Goal: Information Seeking & Learning: Learn about a topic

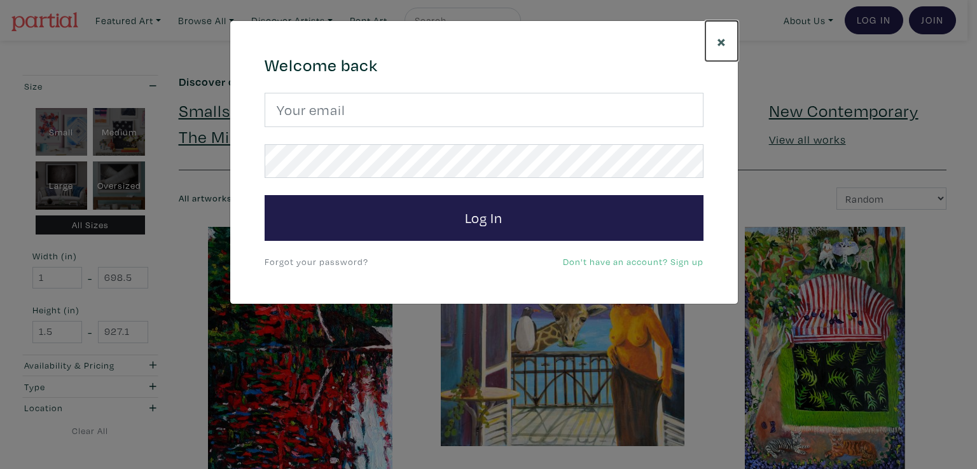
click at [722, 39] on span "×" at bounding box center [722, 41] width 10 height 22
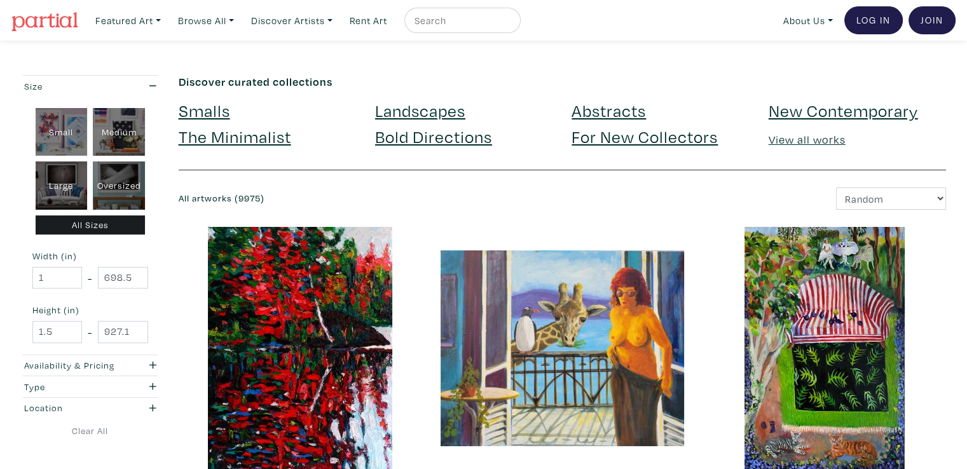
click at [48, 23] on img at bounding box center [44, 21] width 67 height 19
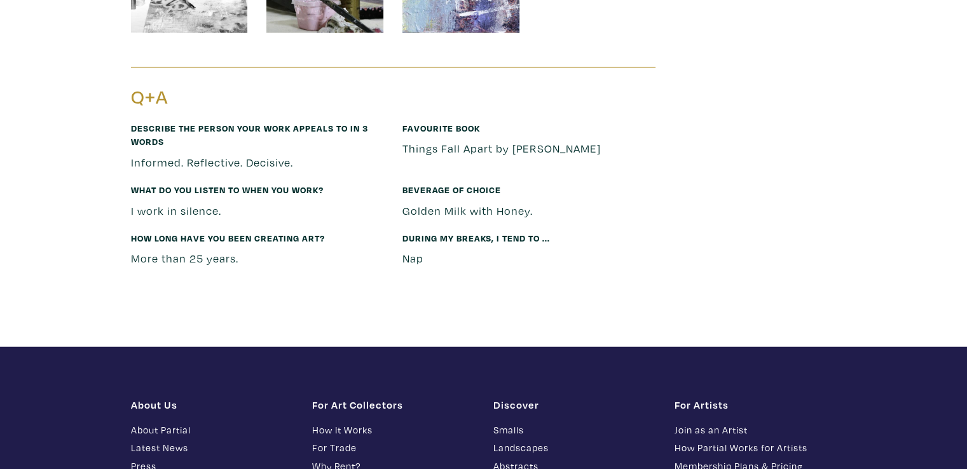
scroll to position [3230, 0]
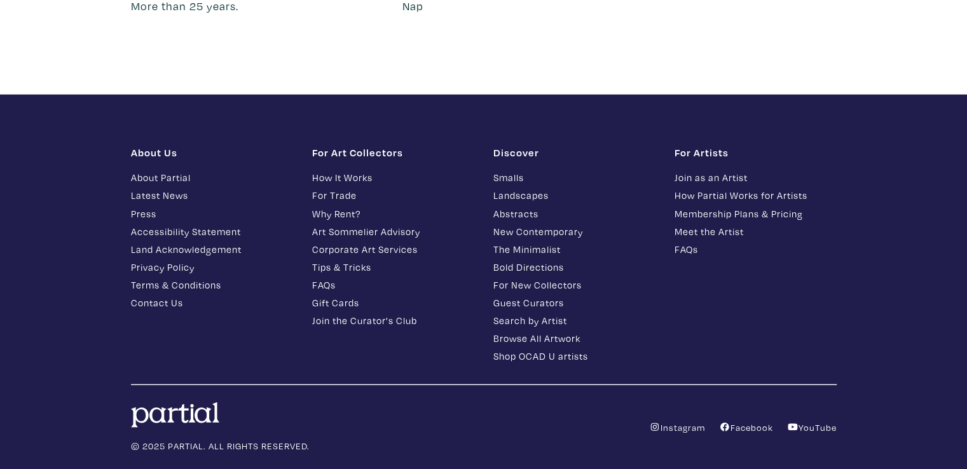
click at [167, 296] on link "Contact Us" at bounding box center [212, 303] width 162 height 15
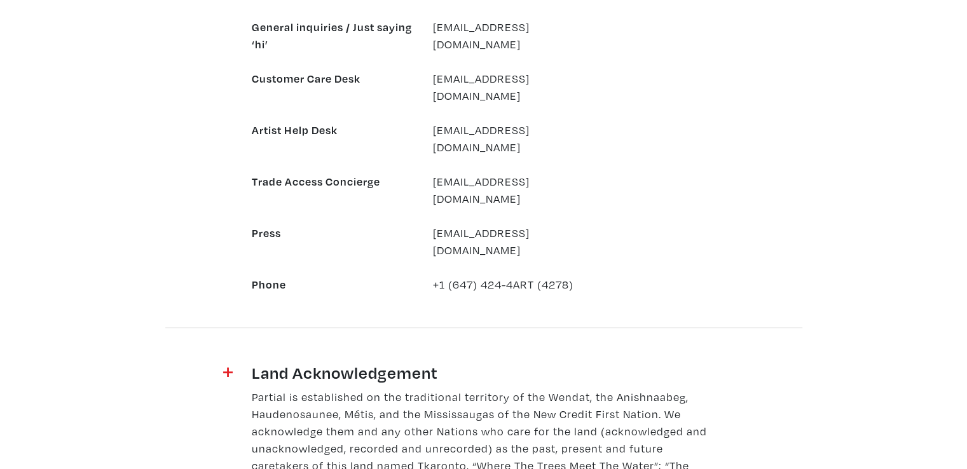
click at [554, 224] on div "[EMAIL_ADDRESS][DOMAIN_NAME]" at bounding box center [513, 241] width 181 height 34
drag, startPoint x: 629, startPoint y: 70, endPoint x: 465, endPoint y: 79, distance: 163.7
click at [458, 80] on div "General inquiries / Just saying ‘hi’ [EMAIL_ADDRESS][DOMAIN_NAME] Customer Care…" at bounding box center [483, 147] width 725 height 292
click at [580, 25] on div "[EMAIL_ADDRESS][DOMAIN_NAME]" at bounding box center [513, 35] width 181 height 34
drag, startPoint x: 600, startPoint y: 17, endPoint x: 430, endPoint y: 24, distance: 170.5
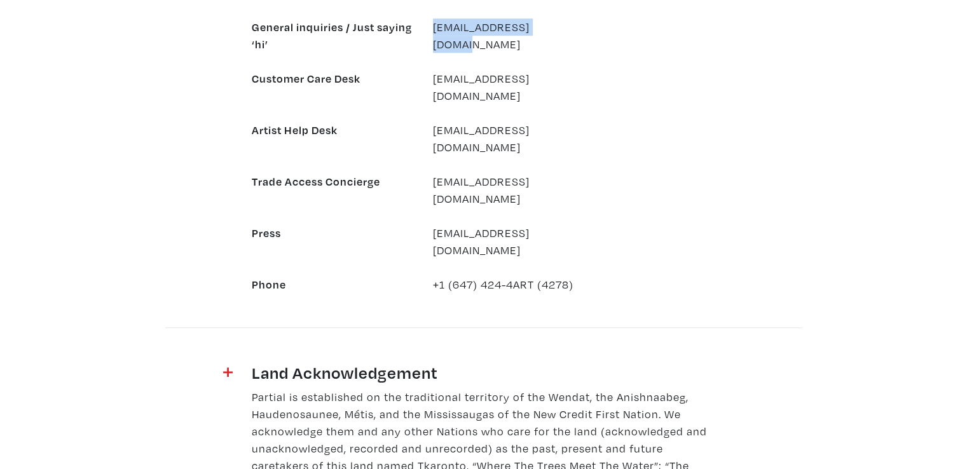
click at [430, 24] on div "[EMAIL_ADDRESS][DOMAIN_NAME]" at bounding box center [513, 35] width 181 height 34
copy link "[EMAIL_ADDRESS][DOMAIN_NAME]"
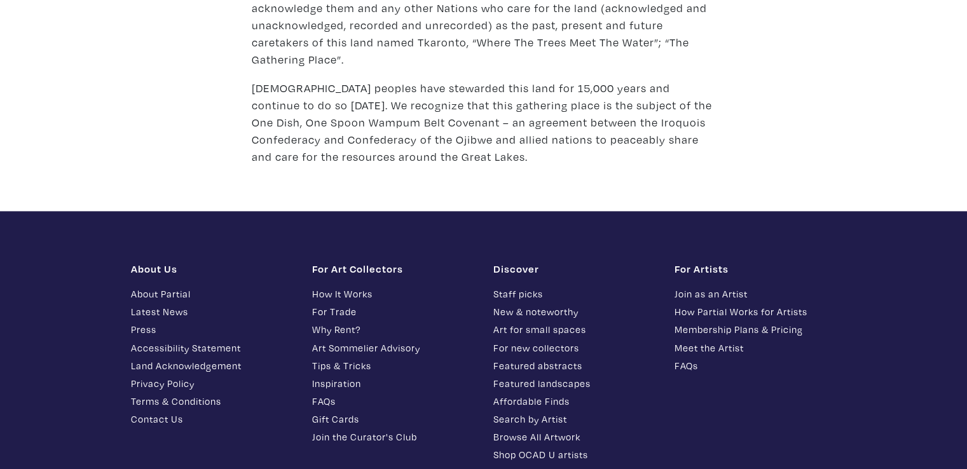
scroll to position [1672, 0]
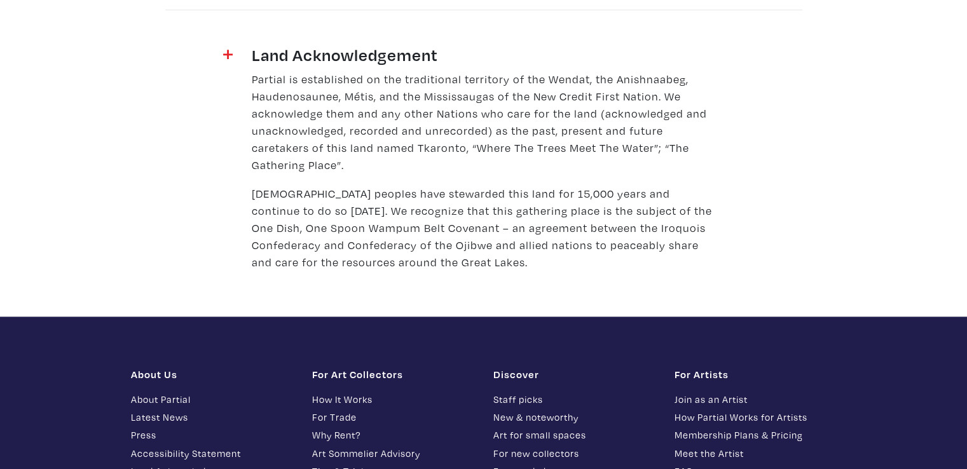
click at [170, 392] on link "About Partial" at bounding box center [212, 399] width 162 height 15
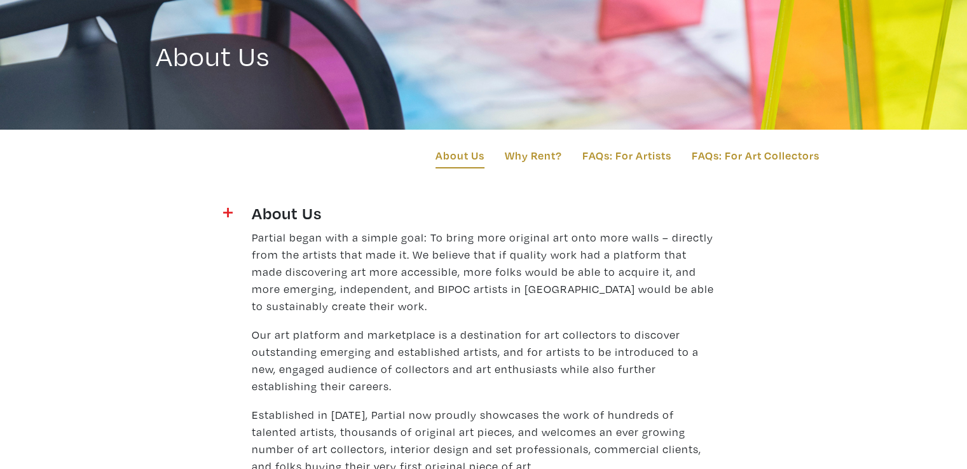
scroll to position [212, 0]
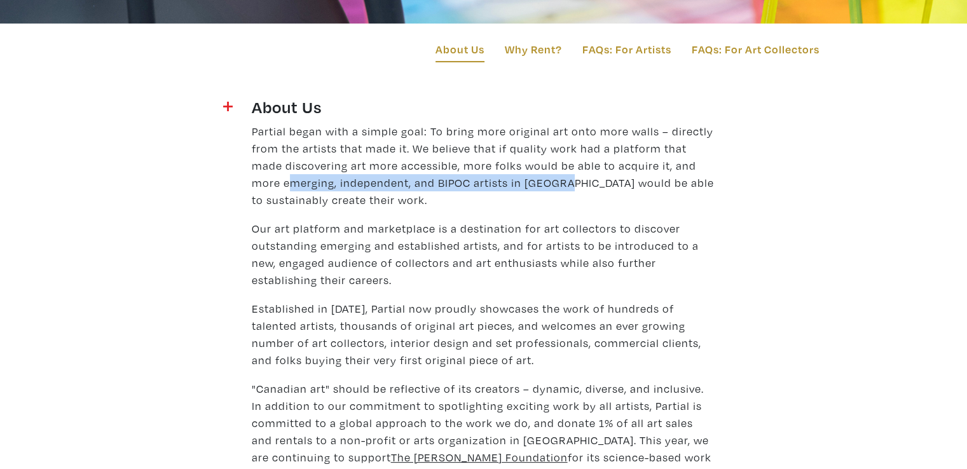
drag, startPoint x: 254, startPoint y: 184, endPoint x: 529, endPoint y: 184, distance: 274.7
click at [529, 184] on p "Partial began with a simple goal: To bring more original art onto more walls – …" at bounding box center [484, 166] width 464 height 86
copy p "emerging, independent, and BIPOC artists in [GEOGRAPHIC_DATA]"
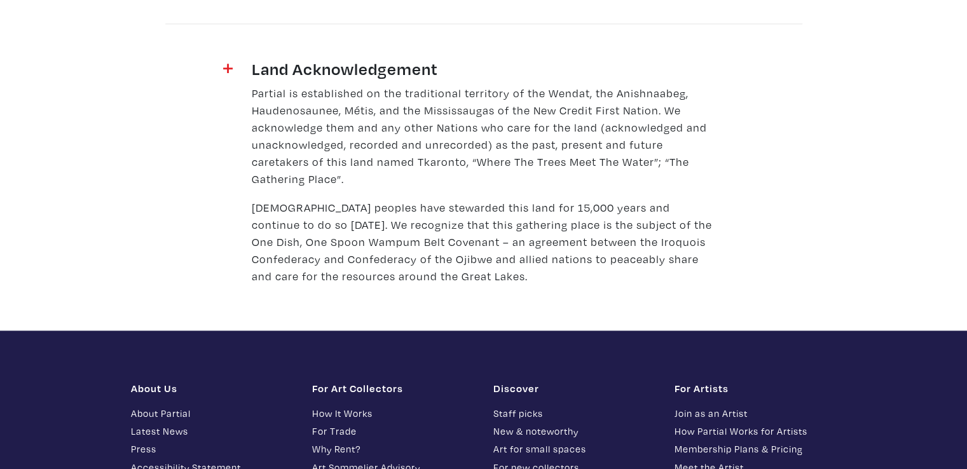
scroll to position [1695, 0]
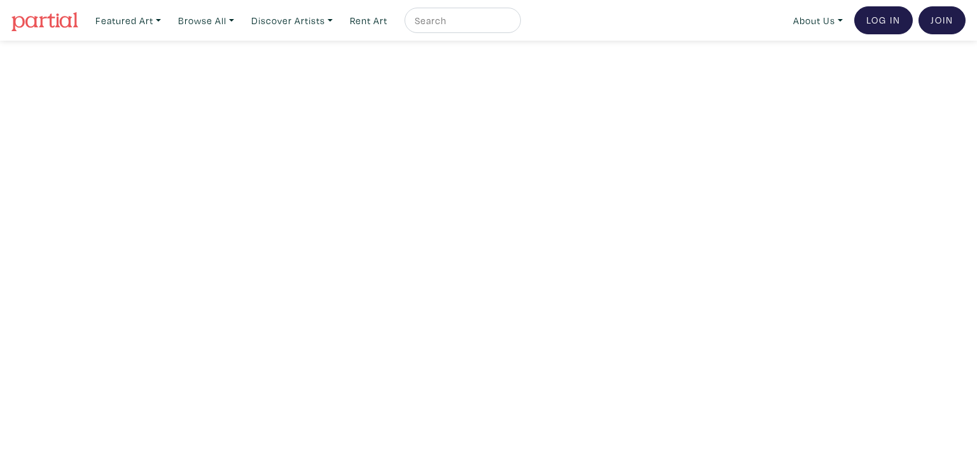
click at [57, 19] on img at bounding box center [44, 21] width 67 height 19
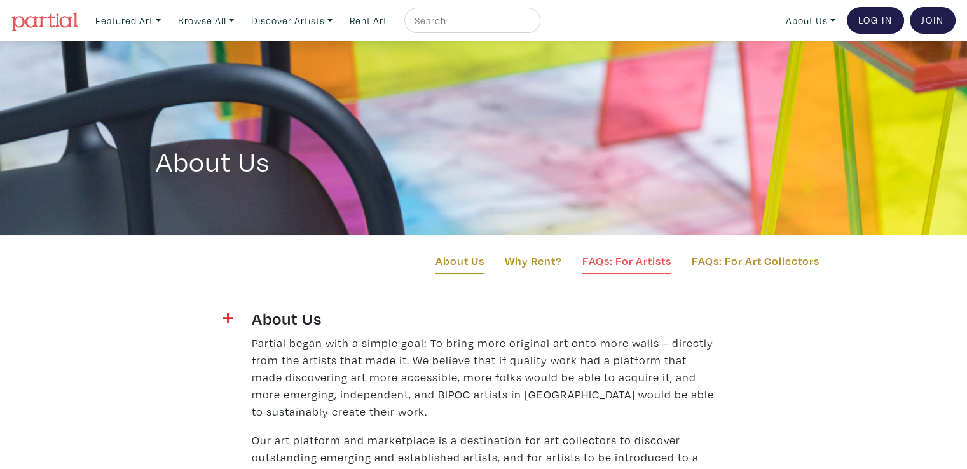
click at [600, 253] on link "FAQs: For Artists" at bounding box center [626, 263] width 89 height 22
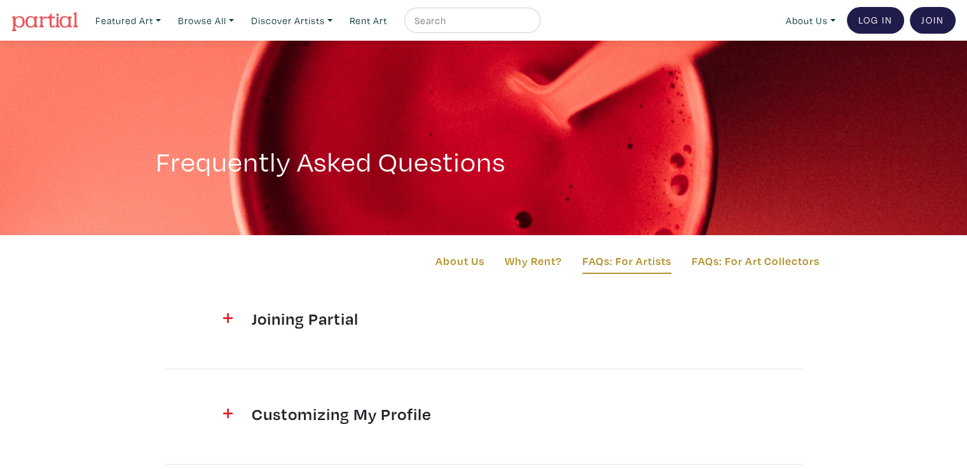
scroll to position [212, 0]
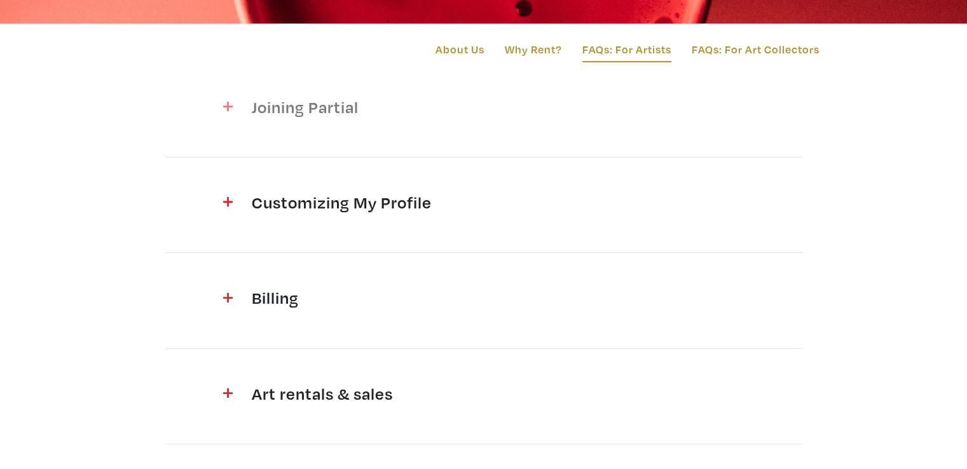
click at [326, 114] on h4 "Joining Partial" at bounding box center [484, 107] width 464 height 20
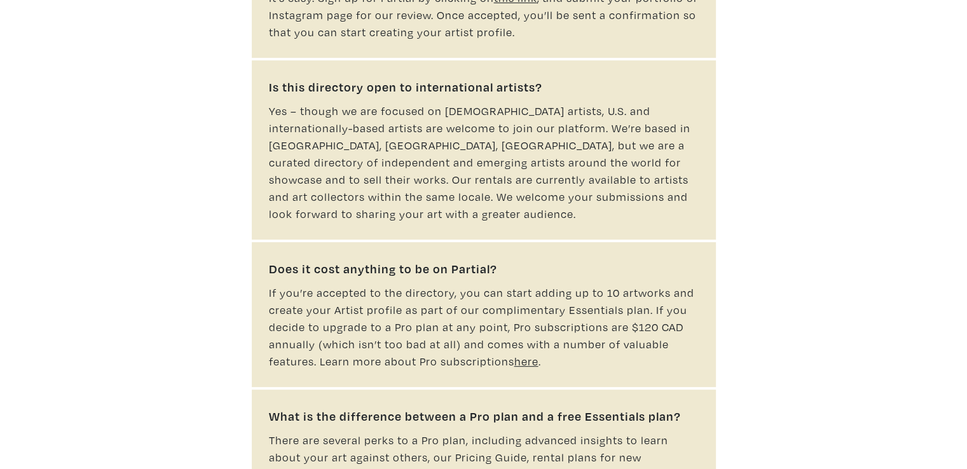
scroll to position [423, 0]
